Goal: Task Accomplishment & Management: Use online tool/utility

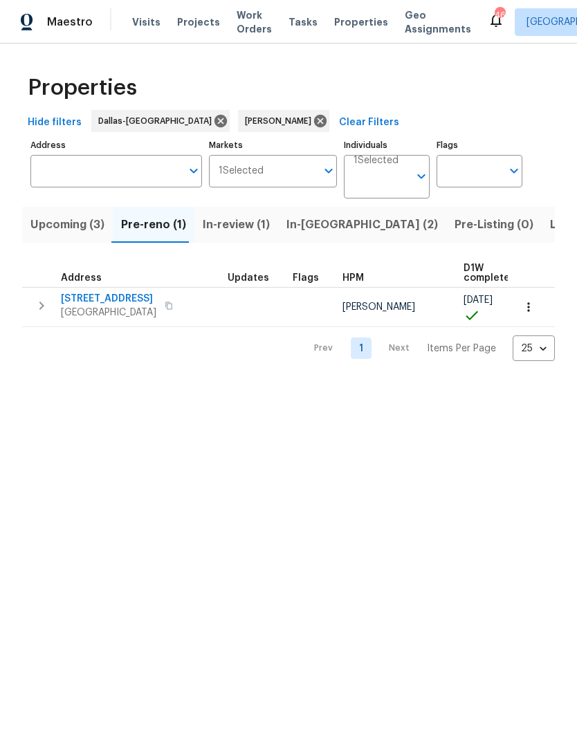
click at [113, 295] on span "[STREET_ADDRESS]" at bounding box center [108, 299] width 95 height 14
click at [530, 311] on icon "button" at bounding box center [529, 307] width 14 height 14
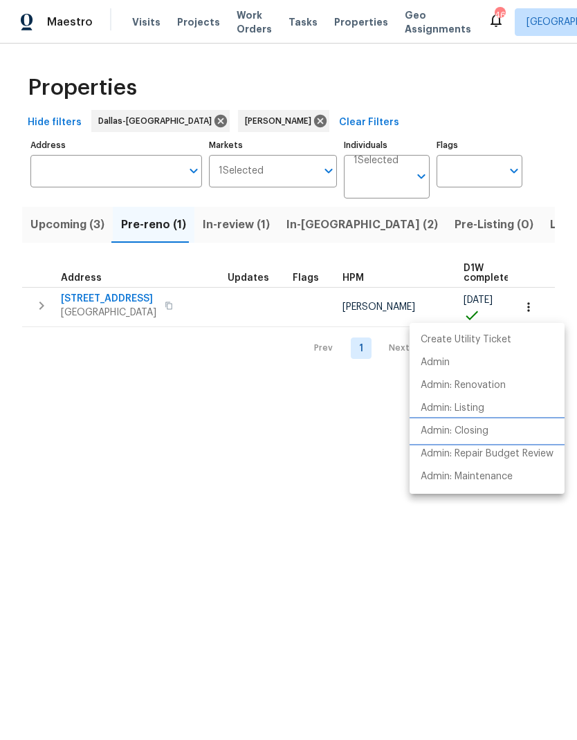
click at [484, 433] on p "Admin: Closing" at bounding box center [455, 431] width 68 height 15
click at [39, 305] on div at bounding box center [288, 370] width 577 height 740
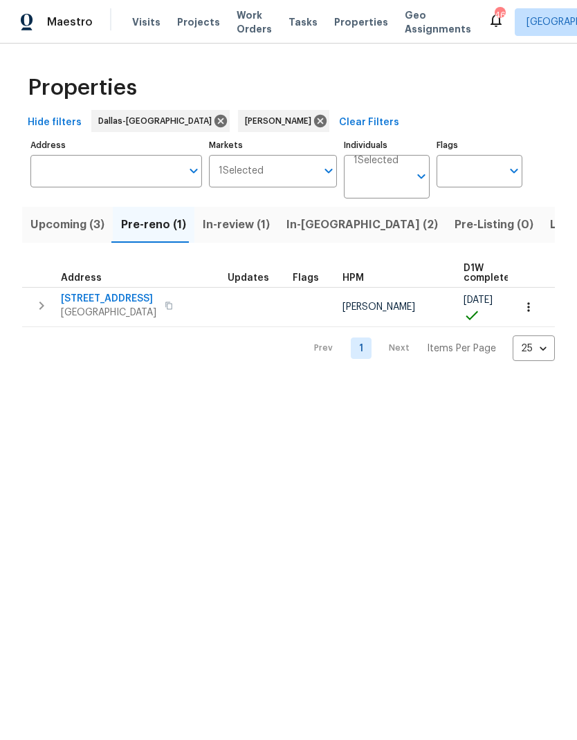
click at [46, 300] on icon "button" at bounding box center [41, 305] width 17 height 17
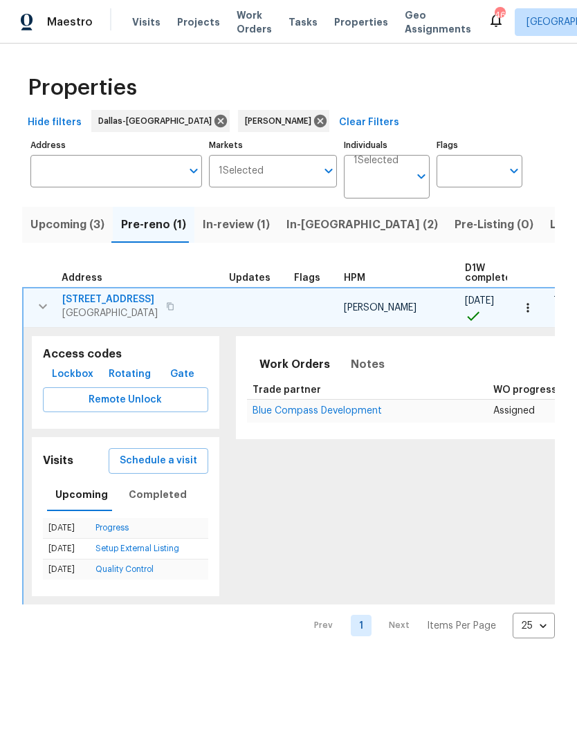
click at [76, 367] on span "Lockbox" at bounding box center [73, 374] width 42 height 17
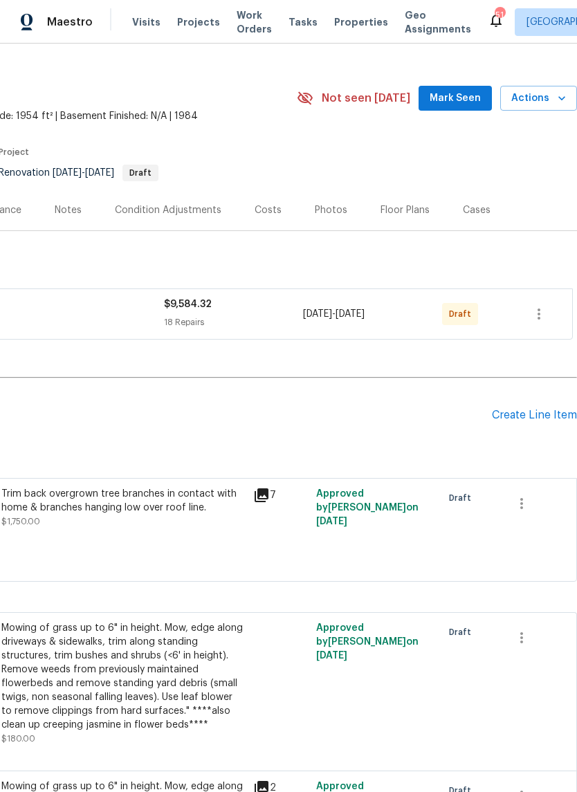
scroll to position [21, 205]
click at [544, 305] on icon "button" at bounding box center [539, 313] width 17 height 17
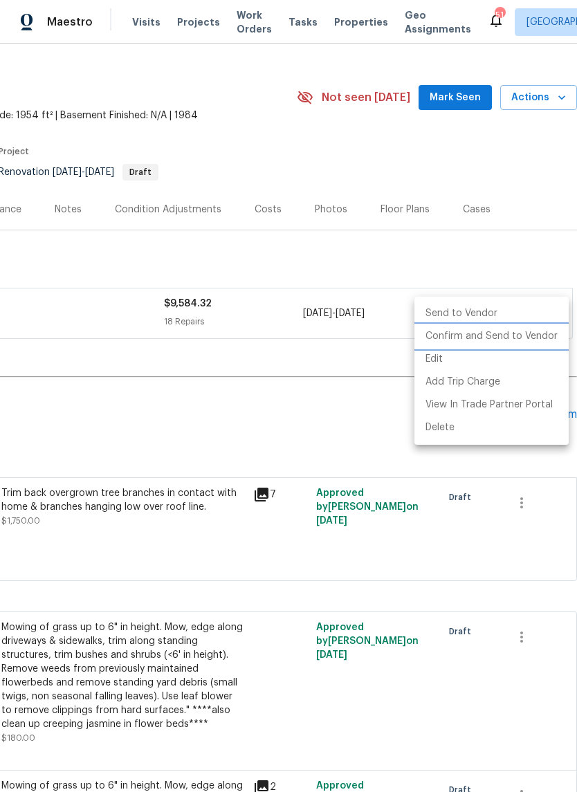
click at [528, 333] on li "Confirm and Send to Vendor" at bounding box center [491, 336] width 154 height 23
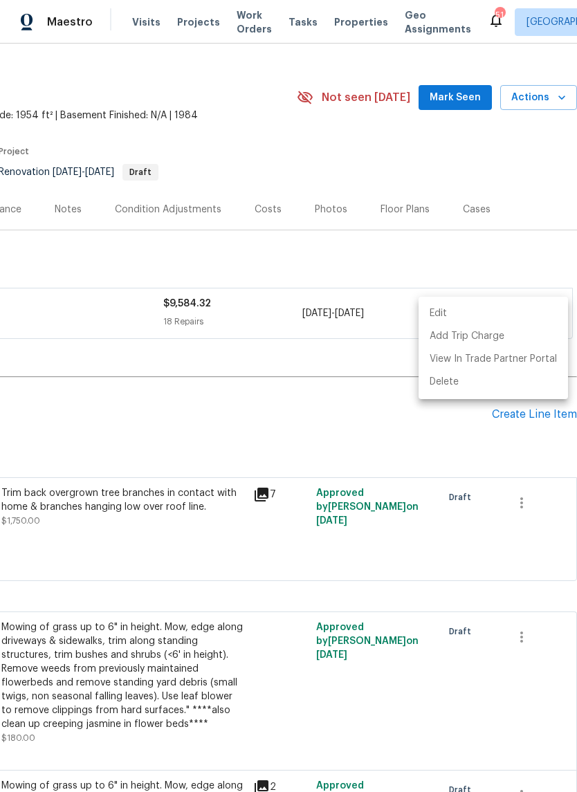
click at [329, 438] on div at bounding box center [288, 396] width 577 height 792
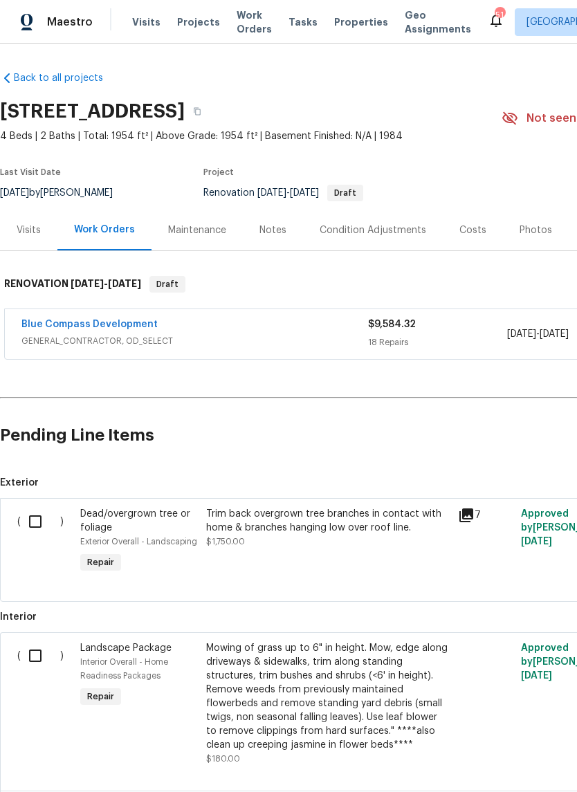
scroll to position [0, 0]
click at [86, 324] on link "Blue Compass Development" at bounding box center [89, 325] width 136 height 10
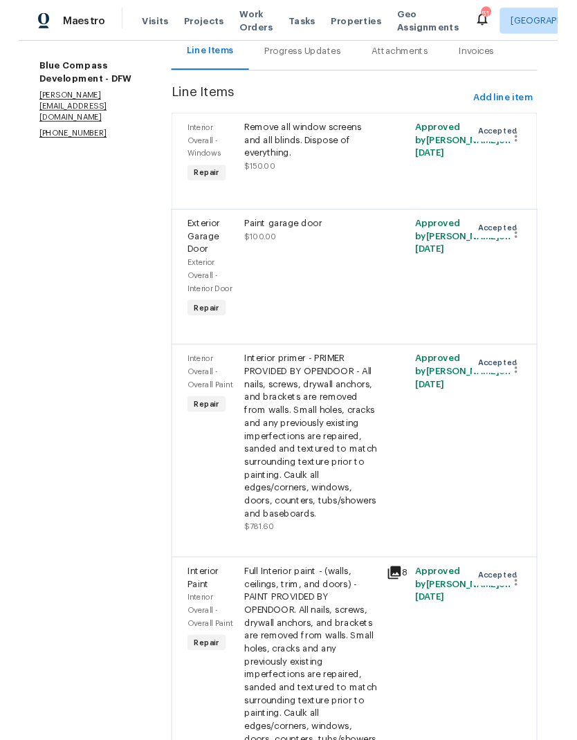
scroll to position [181, 0]
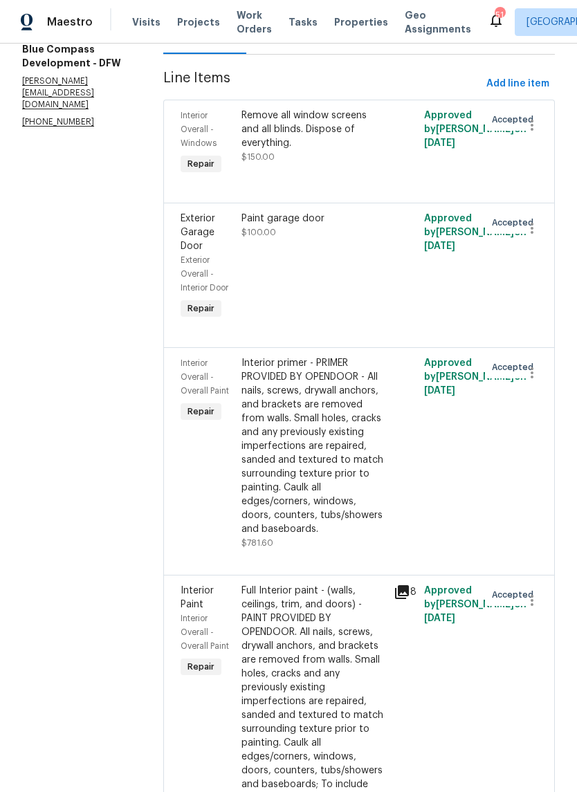
click at [349, 483] on div "Interior primer - PRIMER PROVIDED BY OPENDOOR - All nails, screws, drywall anch…" at bounding box center [313, 446] width 144 height 180
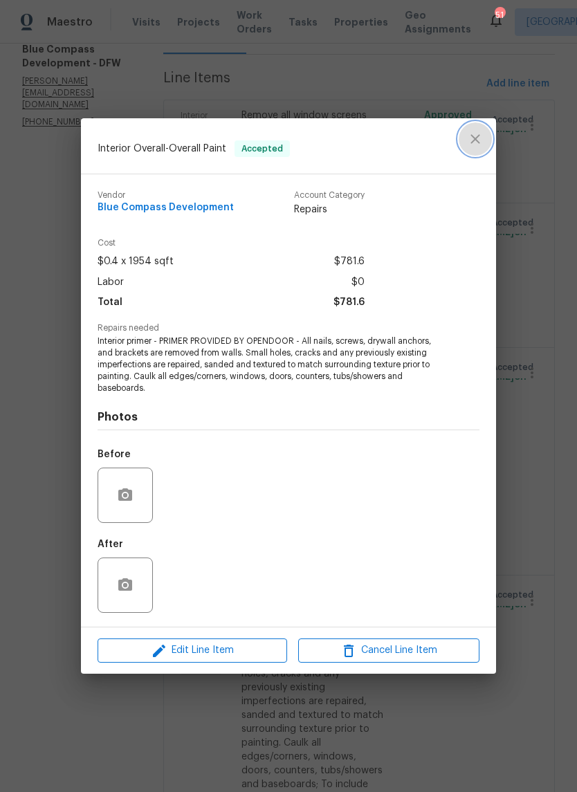
click at [475, 136] on icon "close" at bounding box center [475, 139] width 17 height 17
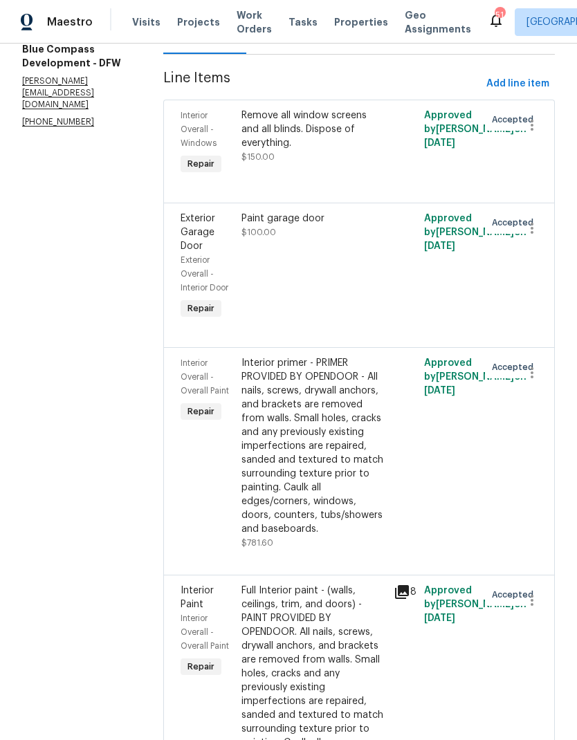
click at [331, 499] on div "Interior primer - PRIMER PROVIDED BY OPENDOOR - All nails, screws, drywall anch…" at bounding box center [313, 446] width 144 height 180
